Goal: Transaction & Acquisition: Purchase product/service

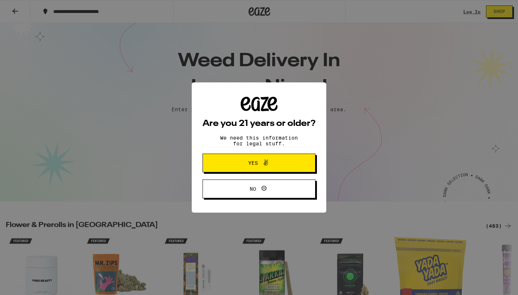
click at [261, 162] on span at bounding box center [264, 162] width 12 height 9
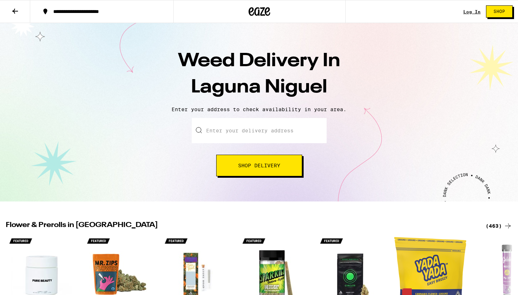
click at [233, 134] on input "Enter your delivery address" at bounding box center [259, 130] width 135 height 25
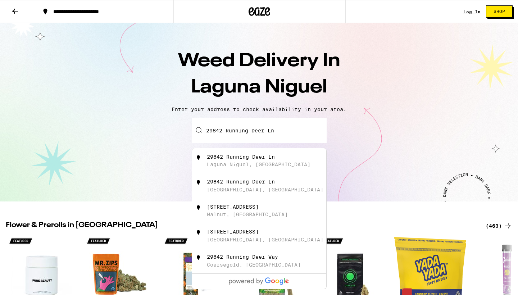
click at [238, 165] on div "Laguna Niguel, [GEOGRAPHIC_DATA]" at bounding box center [259, 165] width 104 height 6
type input "29842 Running Deer Ln, [GEOGRAPHIC_DATA], [GEOGRAPHIC_DATA]"
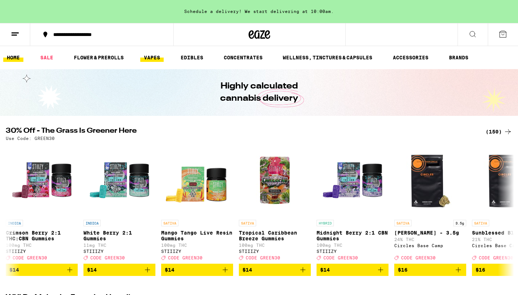
click at [151, 58] on link "VAPES" at bounding box center [151, 57] width 23 height 9
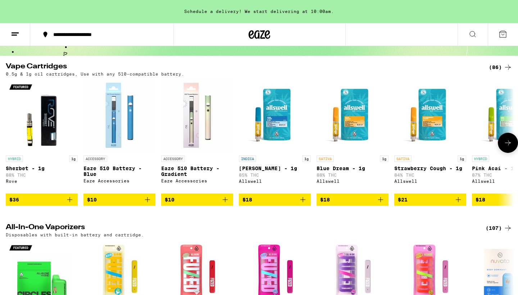
scroll to position [60, 0]
click at [508, 147] on icon at bounding box center [508, 143] width 9 height 9
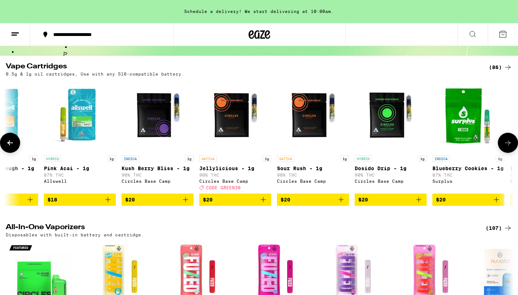
click at [508, 147] on icon at bounding box center [508, 143] width 9 height 9
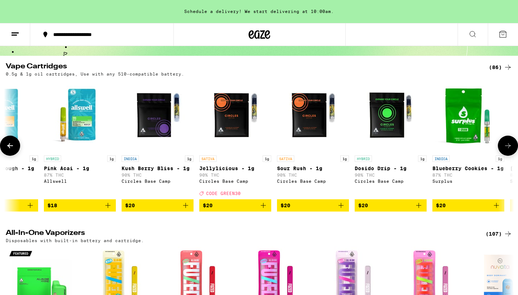
scroll to position [0, 857]
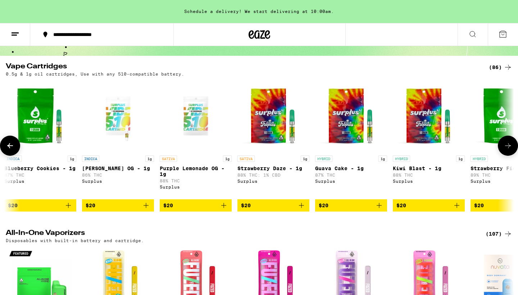
click at [508, 148] on icon at bounding box center [508, 146] width 9 height 9
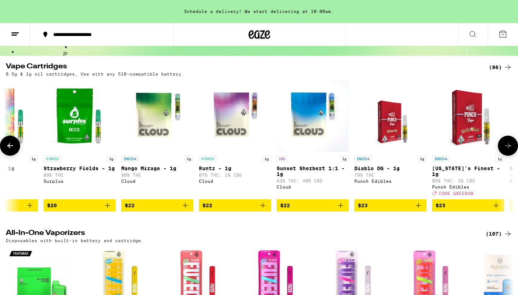
scroll to position [0, 1285]
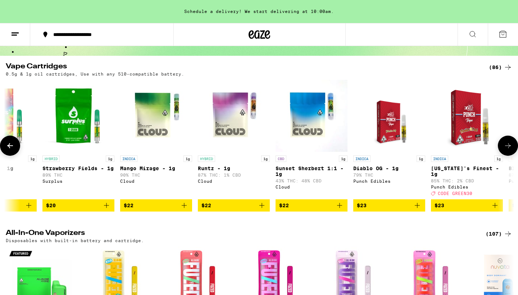
click at [507, 145] on icon at bounding box center [508, 146] width 9 height 9
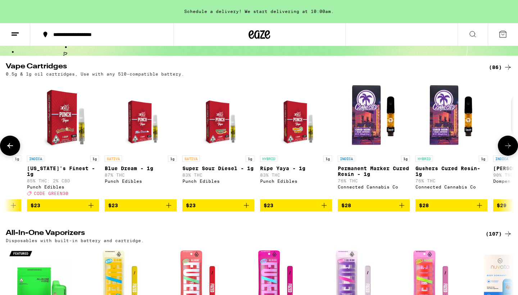
scroll to position [0, 1714]
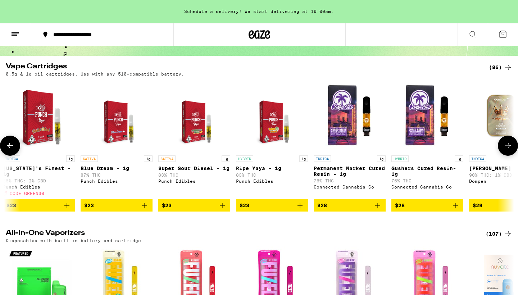
click at [507, 145] on icon at bounding box center [508, 146] width 9 height 9
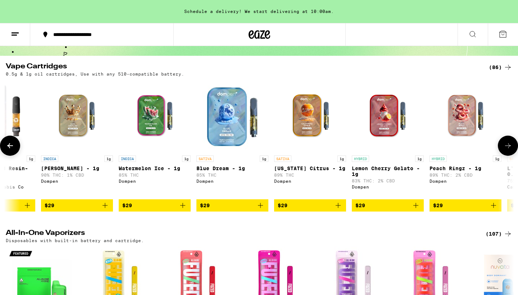
click at [507, 145] on icon at bounding box center [508, 146] width 9 height 9
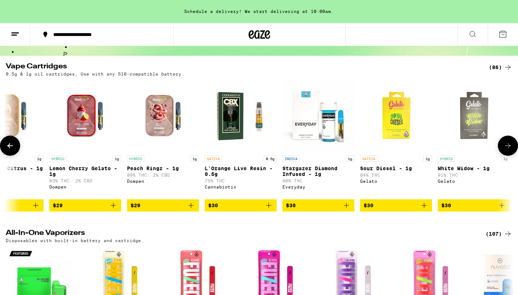
scroll to position [0, 2571]
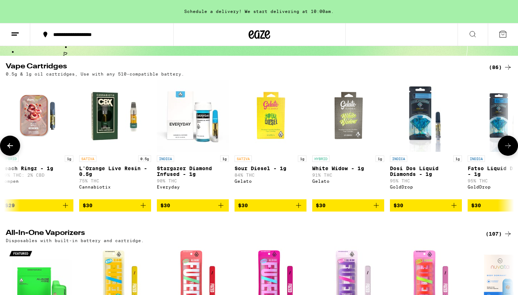
click at [507, 145] on icon at bounding box center [508, 146] width 9 height 9
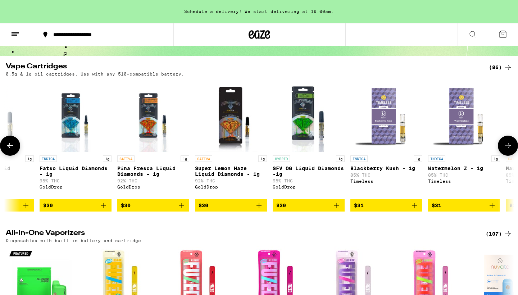
click at [507, 145] on icon at bounding box center [508, 146] width 9 height 9
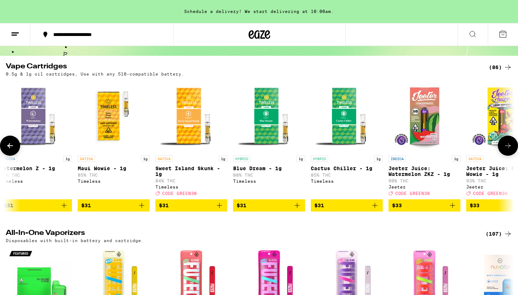
click at [507, 145] on icon at bounding box center [508, 146] width 9 height 9
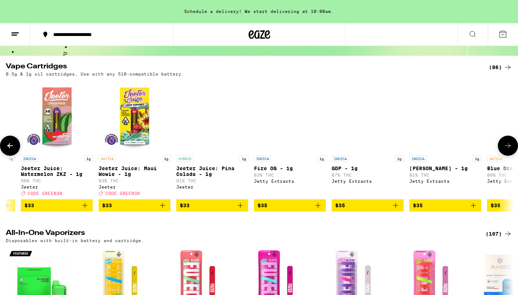
scroll to position [0, 3856]
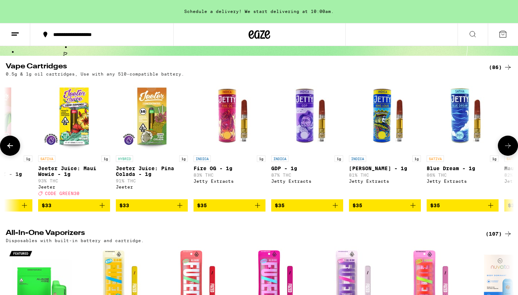
click at [507, 145] on icon at bounding box center [508, 146] width 9 height 9
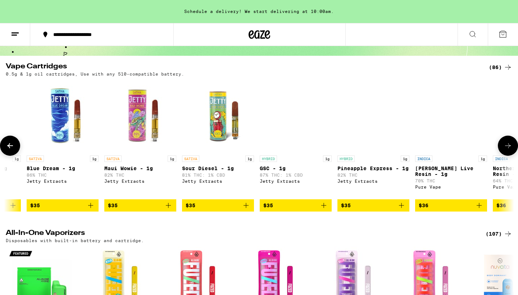
scroll to position [0, 0]
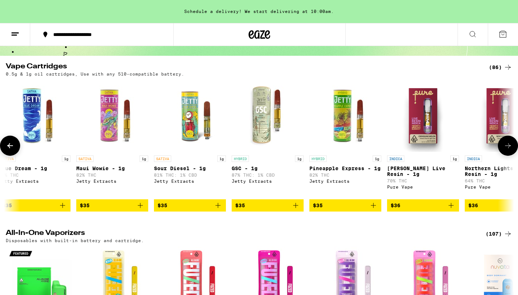
click at [507, 145] on icon at bounding box center [508, 146] width 9 height 9
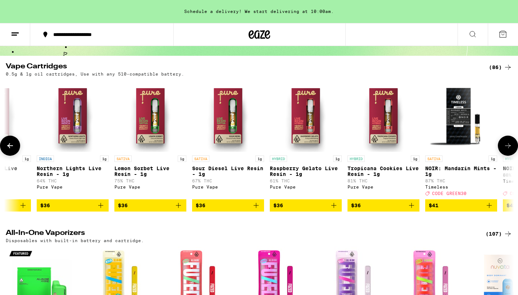
click at [507, 145] on icon at bounding box center [508, 146] width 9 height 9
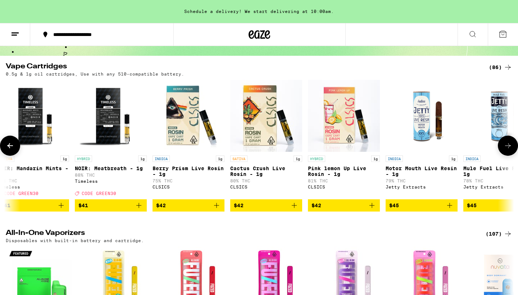
click at [507, 145] on icon at bounding box center [508, 146] width 9 height 9
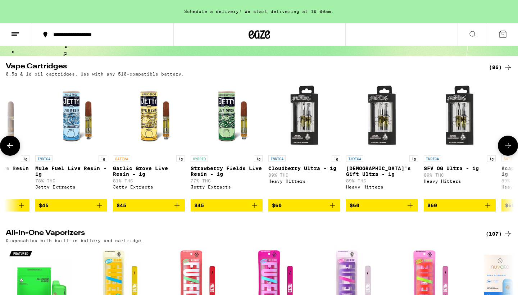
click at [507, 145] on icon at bounding box center [508, 146] width 9 height 9
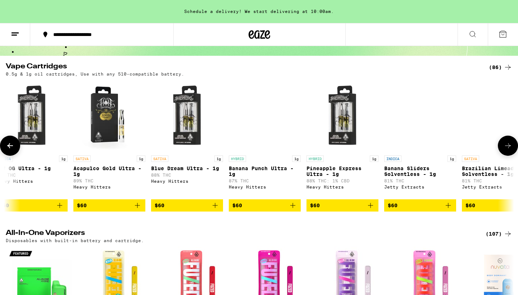
click at [507, 145] on icon at bounding box center [508, 146] width 9 height 9
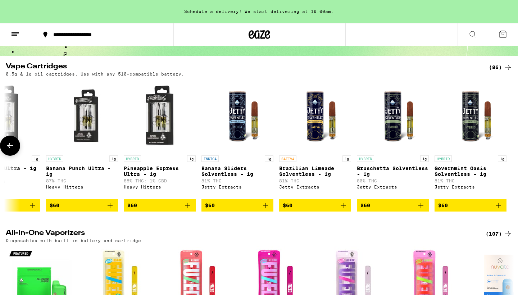
click at [507, 145] on div at bounding box center [508, 146] width 20 height 20
click at [471, 33] on icon at bounding box center [473, 34] width 9 height 9
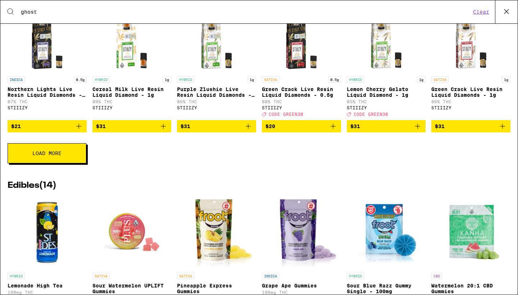
scroll to position [692, 0]
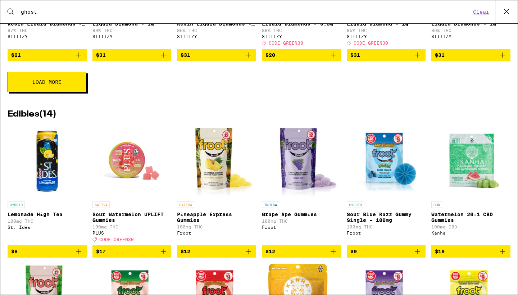
type input "ghost"
click at [22, 92] on button "Load More" at bounding box center [47, 82] width 79 height 20
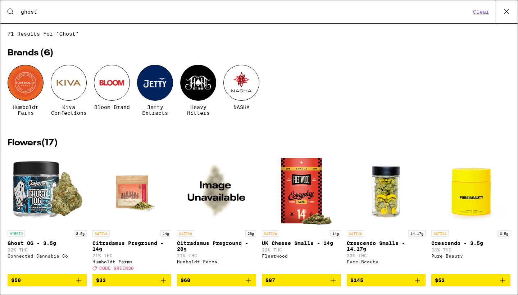
scroll to position [0, 0]
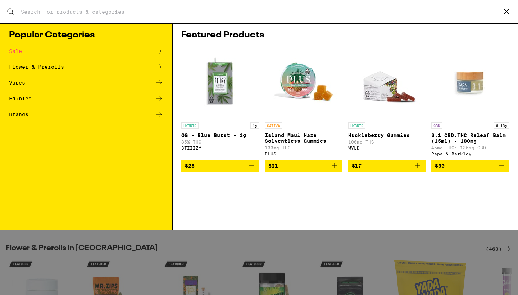
click at [17, 84] on div "Vapes" at bounding box center [17, 82] width 16 height 5
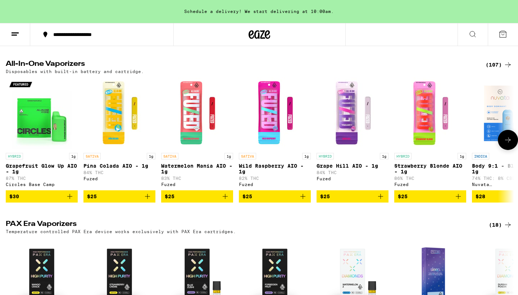
scroll to position [224, 0]
click at [506, 144] on icon at bounding box center [508, 140] width 9 height 9
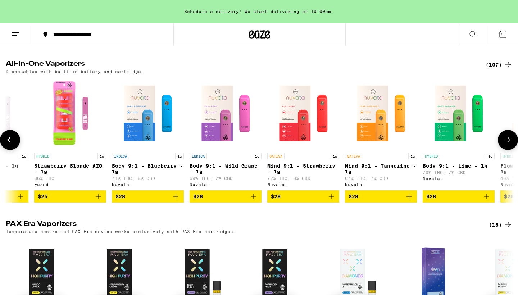
scroll to position [0, 428]
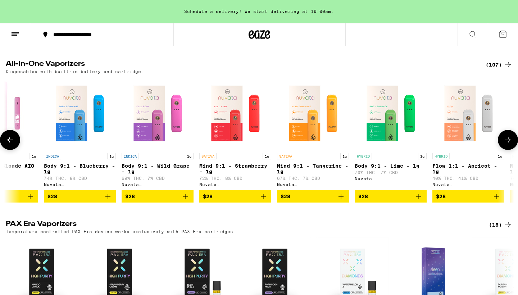
click at [506, 144] on icon at bounding box center [508, 140] width 9 height 9
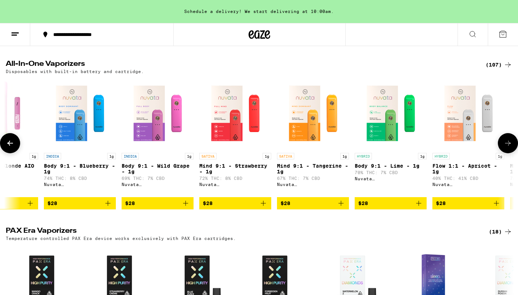
scroll to position [0, 857]
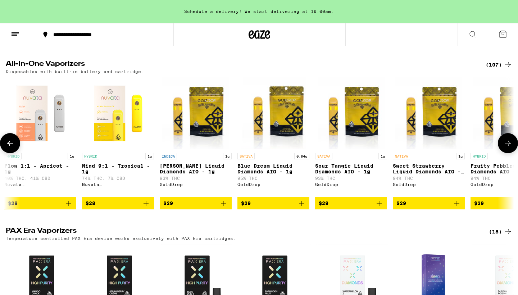
click at [506, 148] on icon at bounding box center [508, 143] width 9 height 9
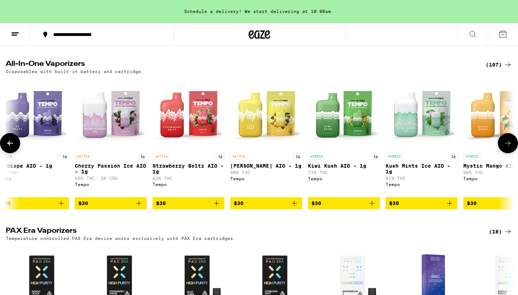
scroll to position [0, 2888]
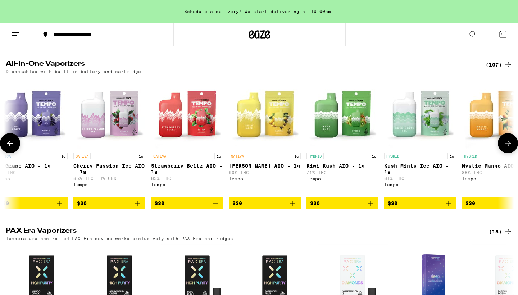
click at [508, 148] on icon at bounding box center [508, 143] width 9 height 9
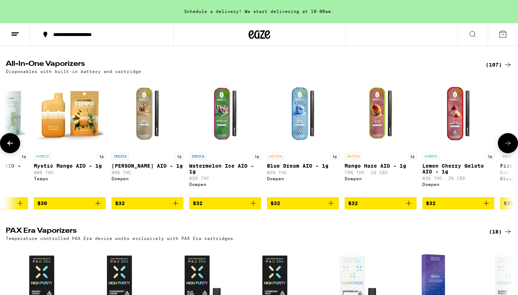
click at [508, 148] on icon at bounding box center [508, 143] width 9 height 9
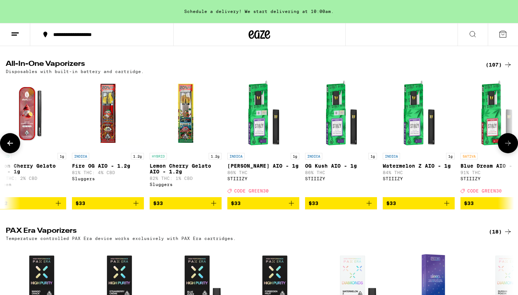
click at [507, 148] on icon at bounding box center [508, 143] width 9 height 9
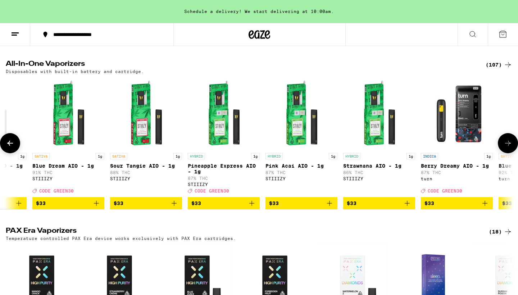
click at [507, 148] on icon at bounding box center [508, 143] width 9 height 9
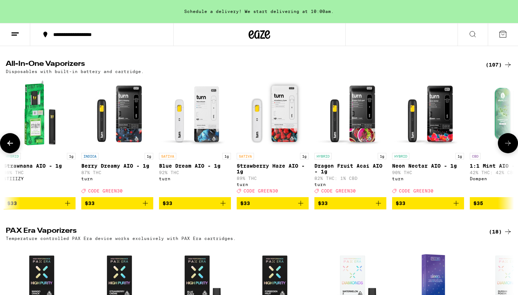
scroll to position [0, 4602]
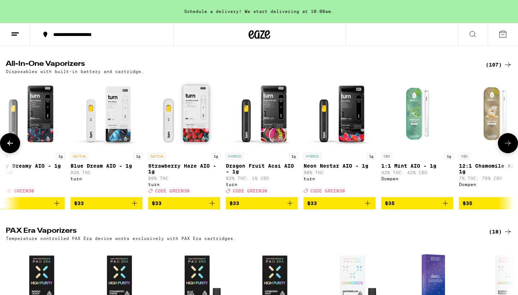
click at [507, 148] on icon at bounding box center [508, 143] width 9 height 9
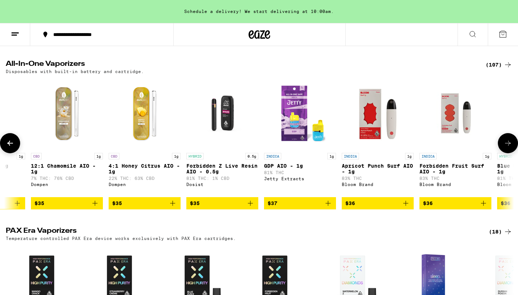
click at [508, 148] on icon at bounding box center [508, 143] width 9 height 9
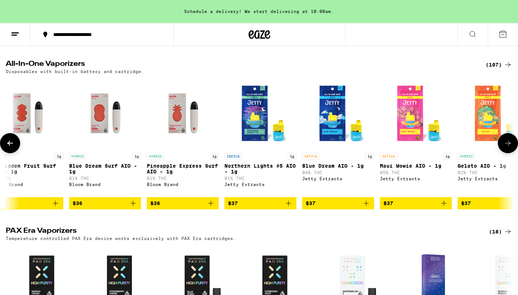
click at [508, 148] on icon at bounding box center [508, 143] width 9 height 9
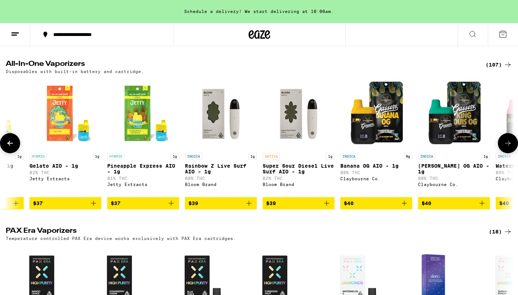
click at [508, 148] on icon at bounding box center [508, 143] width 9 height 9
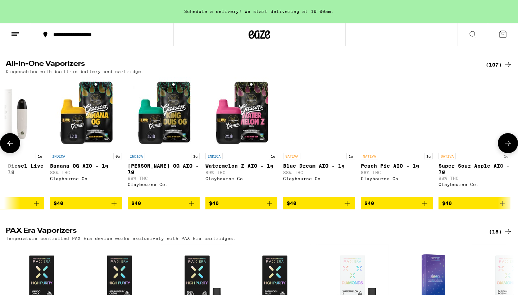
scroll to position [0, 6174]
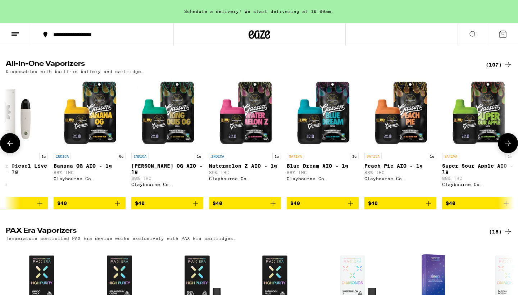
click at [80, 169] on p "Banana OG AIO - 1g" at bounding box center [90, 166] width 72 height 6
